Goal: Register for event/course

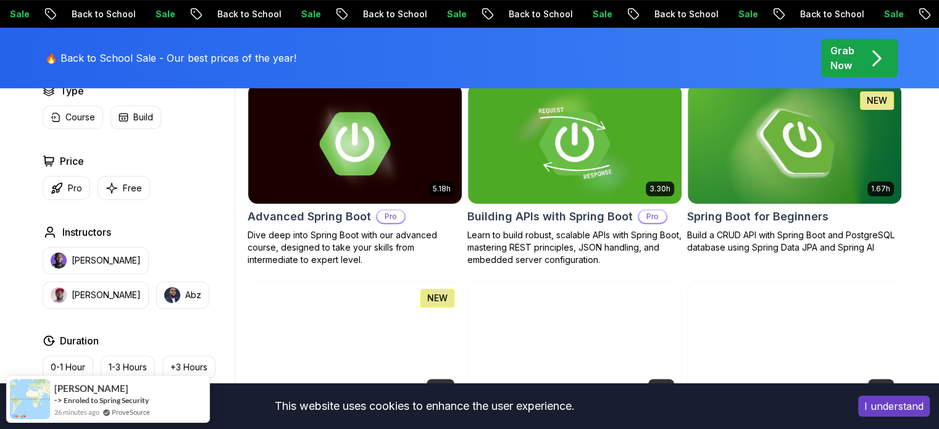
scroll to position [377, 0]
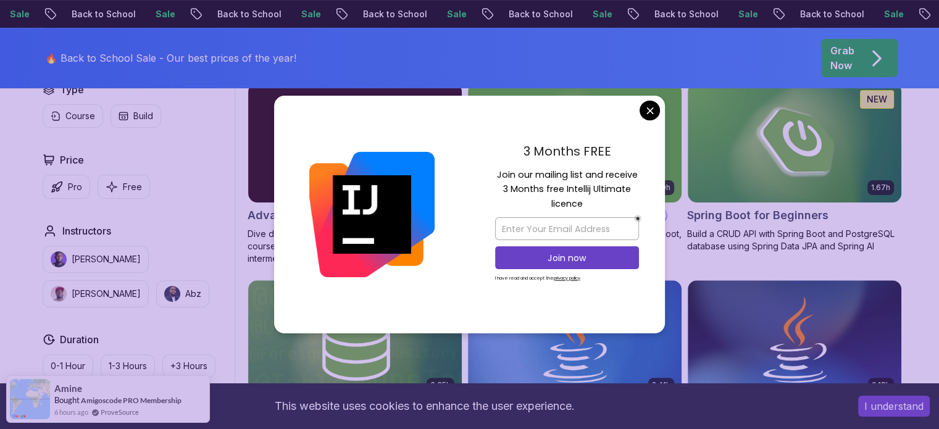
drag, startPoint x: 329, startPoint y: 308, endPoint x: 524, endPoint y: 149, distance: 251.9
click at [524, 149] on div "3 Months FREE Join our mailing list and receive 3 Months free Intellij Ultimate…" at bounding box center [469, 215] width 391 height 238
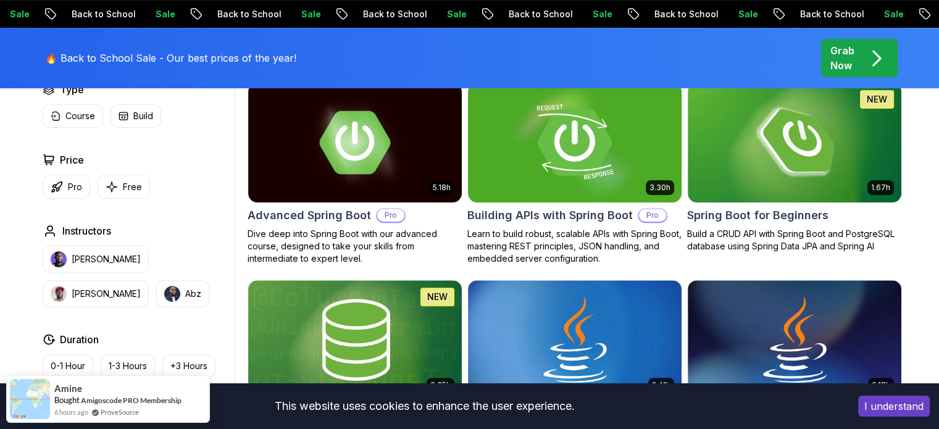
click at [121, 196] on button "Free" at bounding box center [124, 187] width 52 height 24
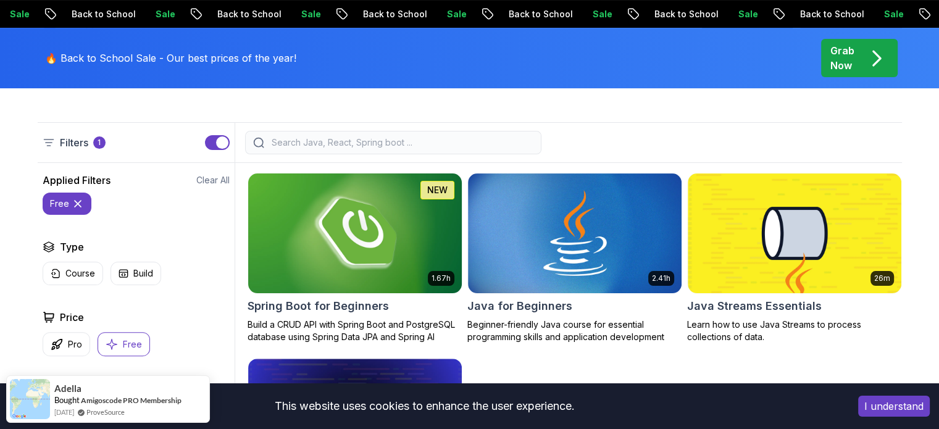
scroll to position [289, 0]
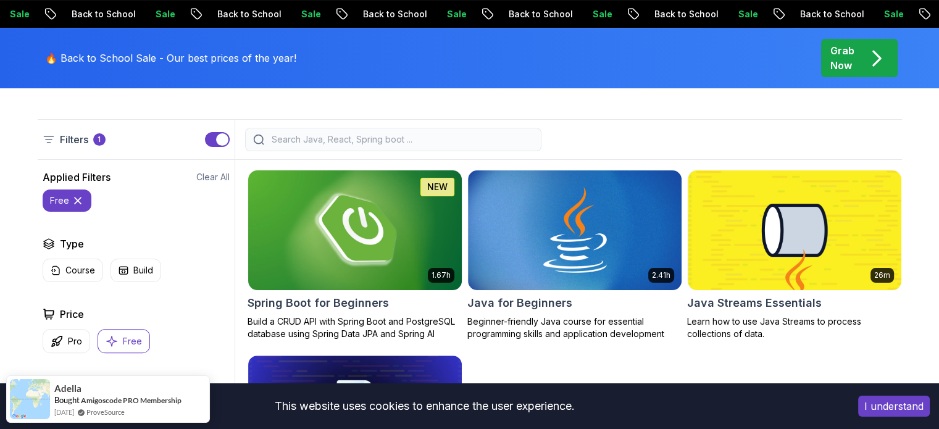
click at [371, 261] on img at bounding box center [355, 229] width 224 height 125
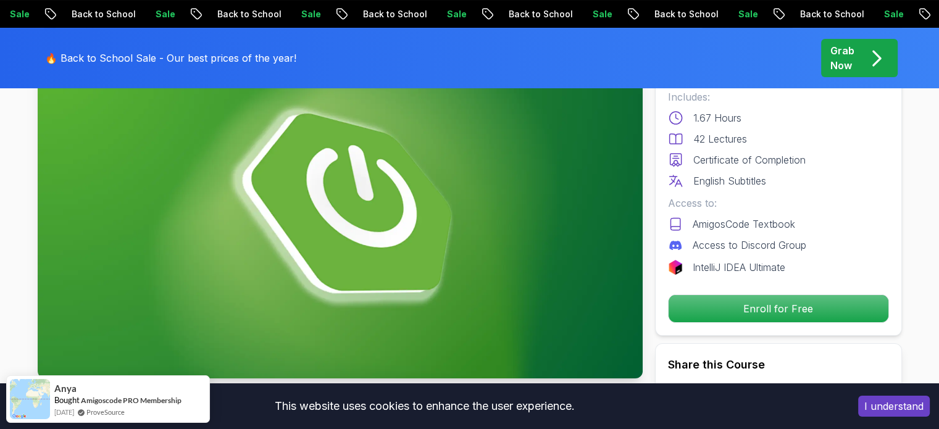
scroll to position [125, 0]
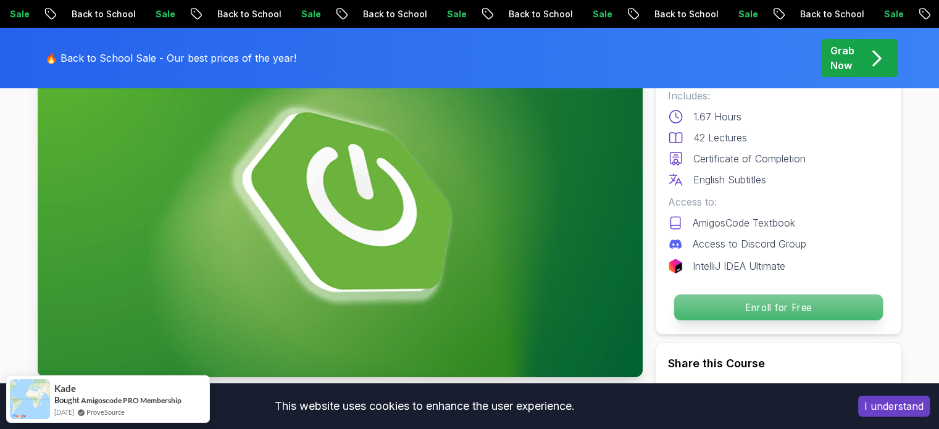
click at [768, 308] on p "Enroll for Free" at bounding box center [778, 308] width 209 height 26
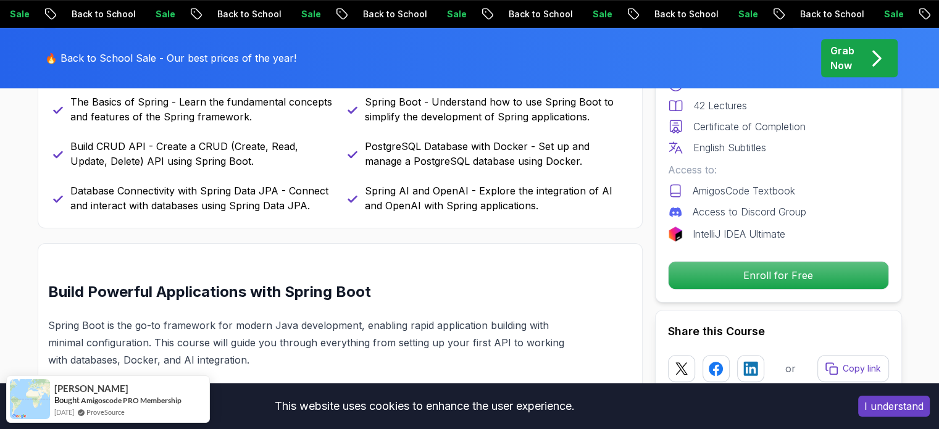
scroll to position [635, 0]
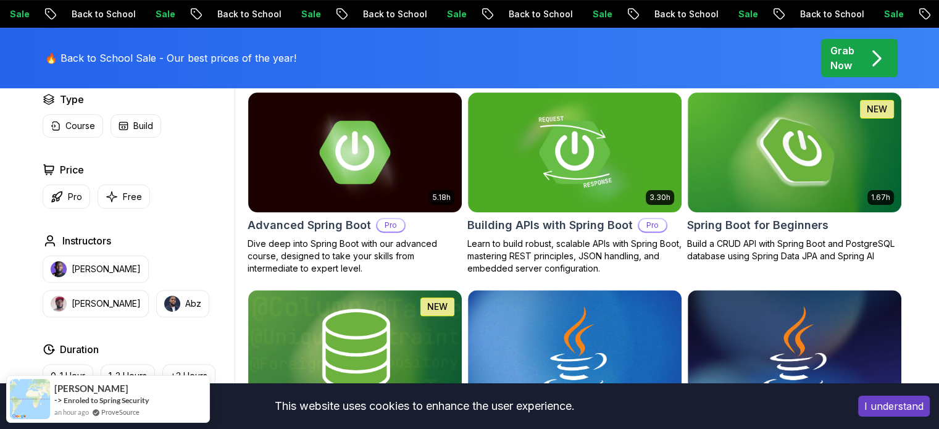
scroll to position [372, 0]
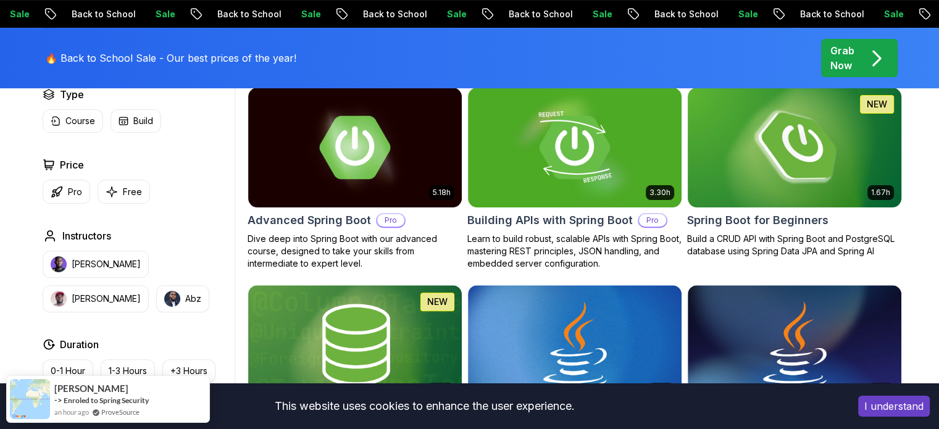
click at [764, 181] on img at bounding box center [794, 147] width 224 height 125
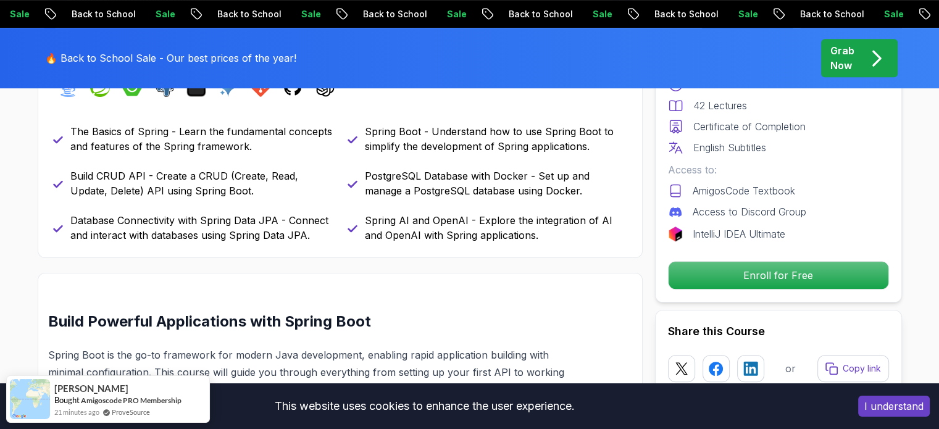
scroll to position [598, 0]
